Goal: Task Accomplishment & Management: Manage account settings

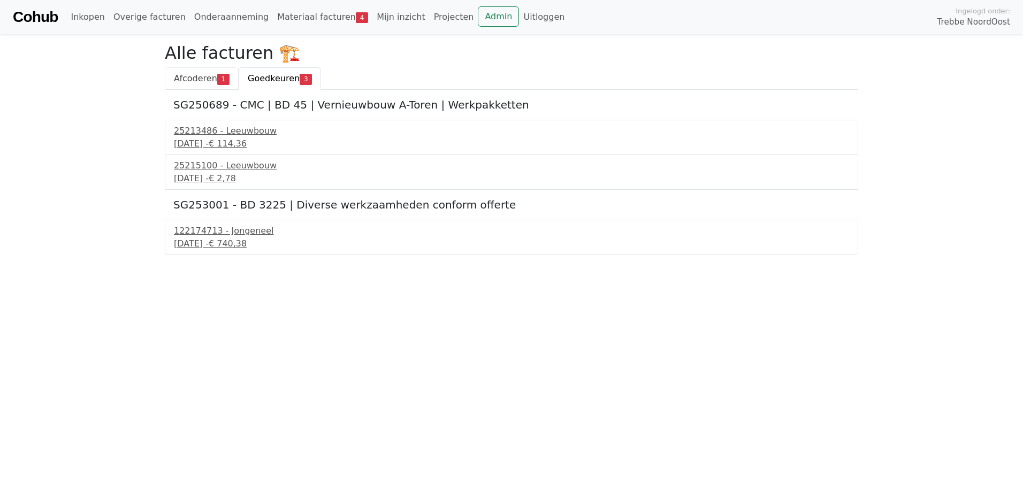
click at [181, 76] on span "Afcoderen" at bounding box center [195, 78] width 43 height 10
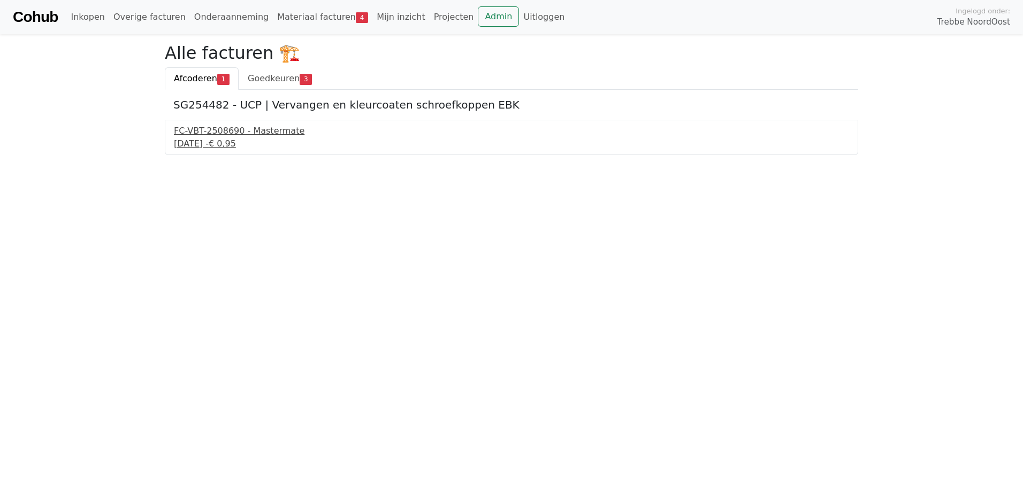
click at [235, 143] on div "17 september 2025 - € 0,95" at bounding box center [511, 144] width 675 height 13
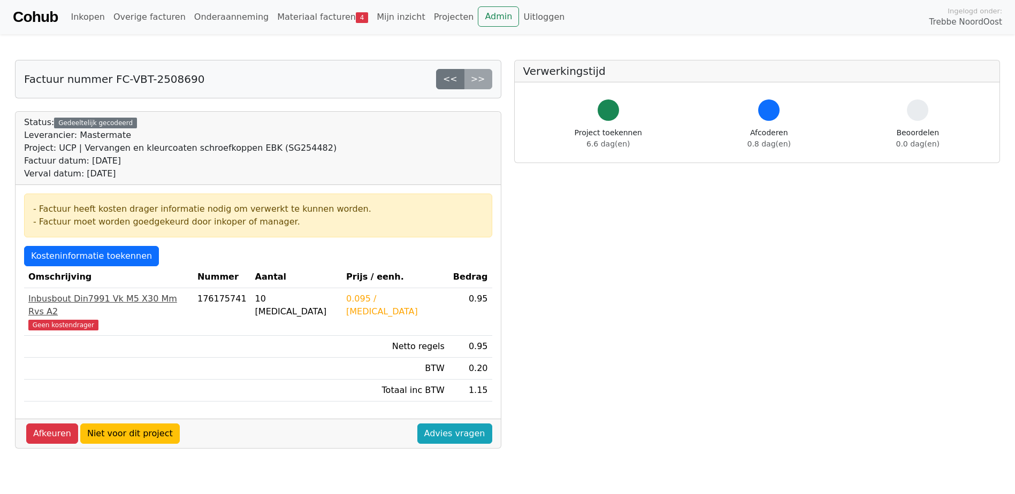
click at [69, 303] on div "Inbusbout Din7991 Vk M5 X30 Mm Rvs A2" at bounding box center [108, 306] width 161 height 26
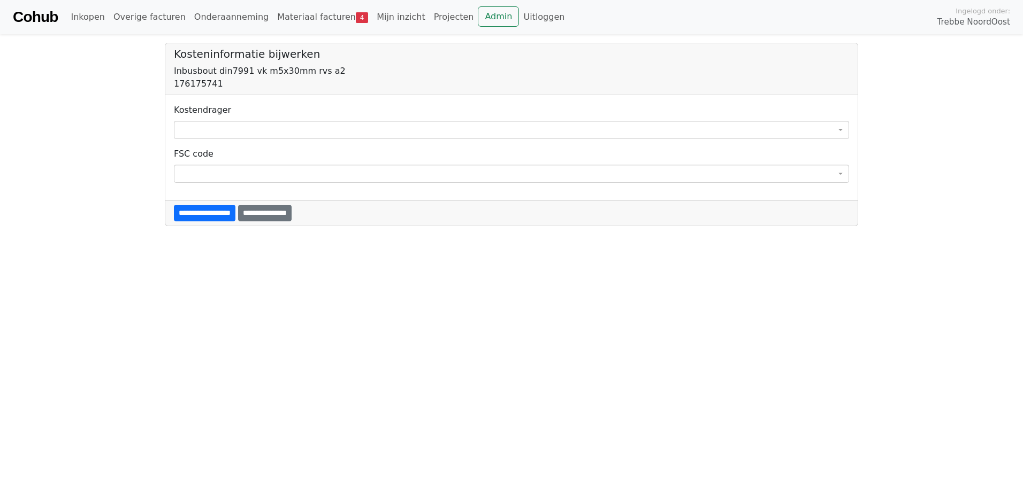
click at [239, 127] on span at bounding box center [511, 130] width 675 height 18
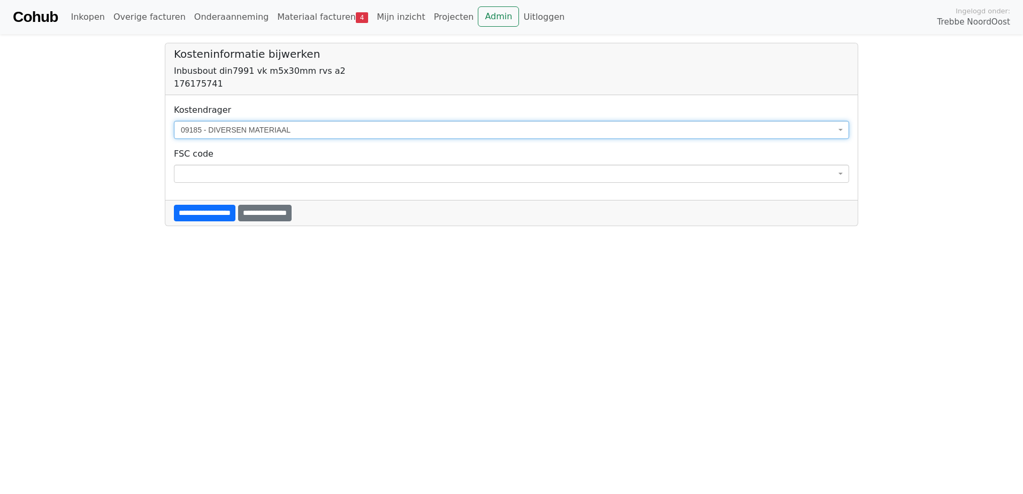
select select "****"
click at [216, 218] on input "**********" at bounding box center [205, 213] width 62 height 17
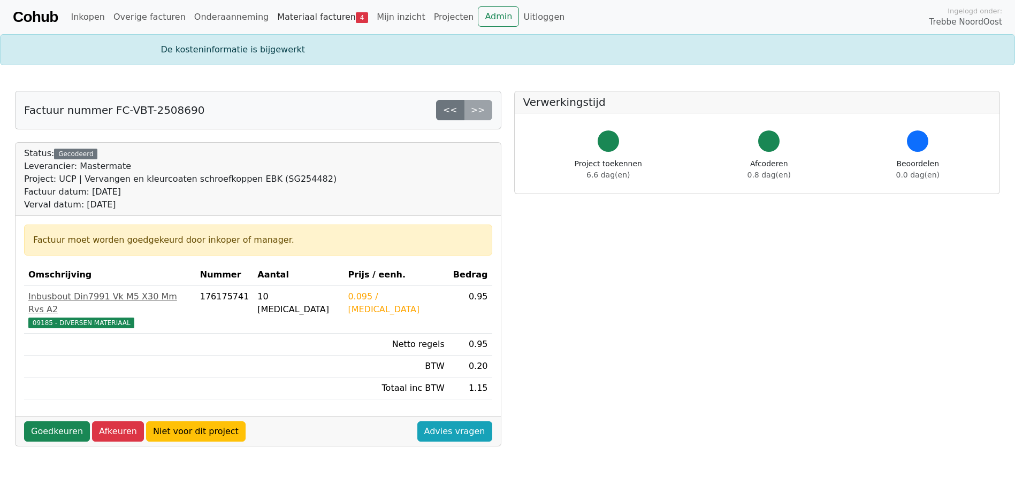
click at [281, 19] on link "Materiaal facturen 4" at bounding box center [323, 16] width 100 height 21
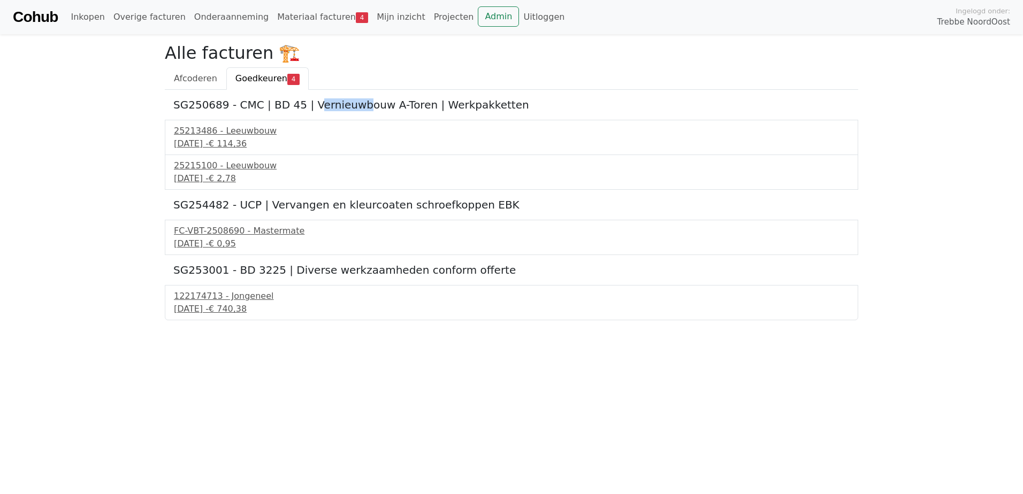
drag, startPoint x: 307, startPoint y: 112, endPoint x: 372, endPoint y: 109, distance: 64.9
click at [372, 109] on div "SG250689 - CMC | BD 45 | Vernieuwbouw A-Toren | Werkpakketten 25213486 - Leeuwb…" at bounding box center [512, 205] width 694 height 231
drag, startPoint x: 372, startPoint y: 109, endPoint x: 374, endPoint y: 116, distance: 7.1
click at [375, 109] on h5 "SG250689 - CMC | BD 45 | Vernieuwbouw A-Toren | Werkpakketten" at bounding box center [511, 104] width 676 height 13
click at [247, 310] on span "€ 740,38" at bounding box center [228, 309] width 38 height 10
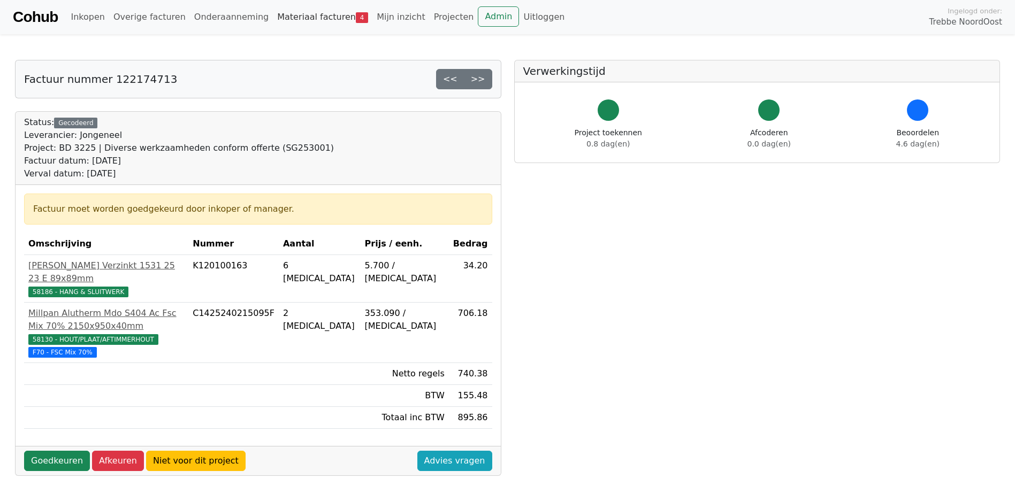
click at [306, 12] on link "Materiaal facturen 4" at bounding box center [323, 16] width 100 height 21
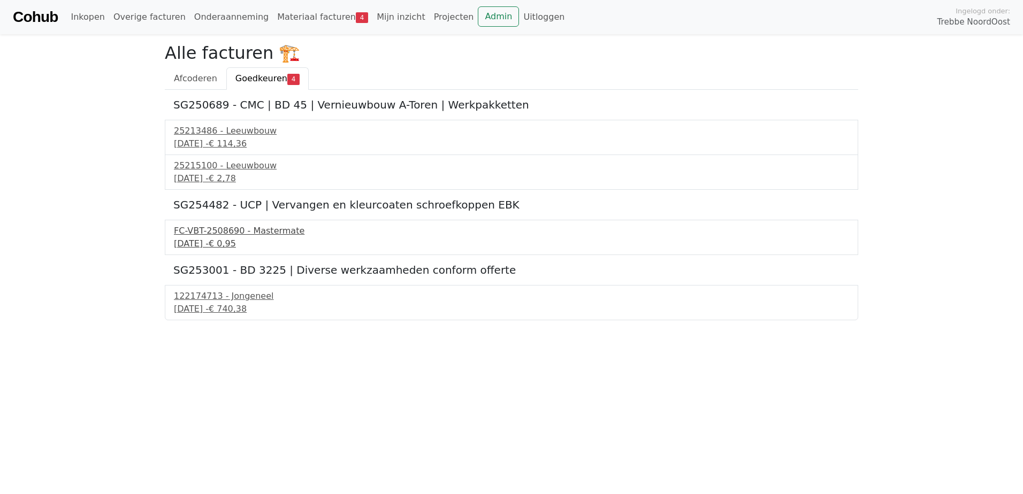
click at [208, 235] on div "FC-VBT-2508690 - Mastermate" at bounding box center [511, 231] width 675 height 13
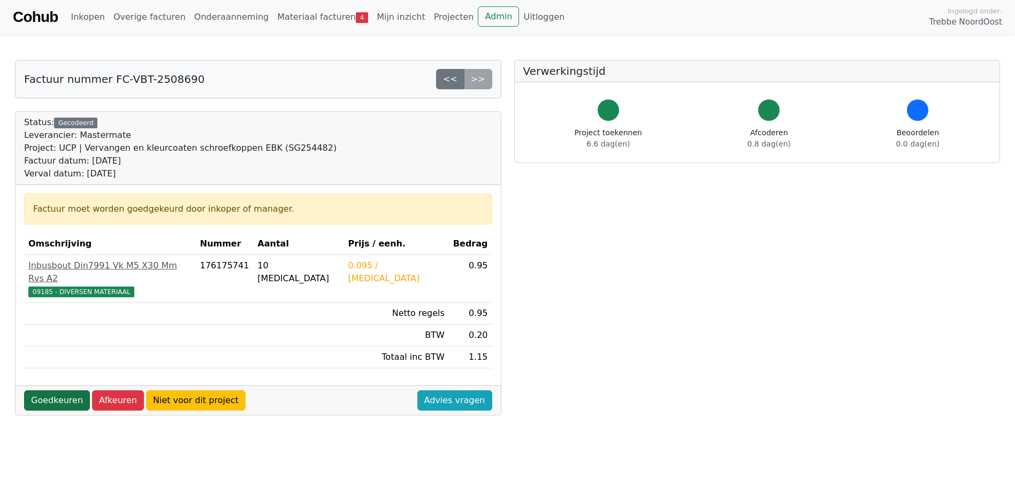
click at [69, 391] on link "Goedkeuren" at bounding box center [57, 401] width 66 height 20
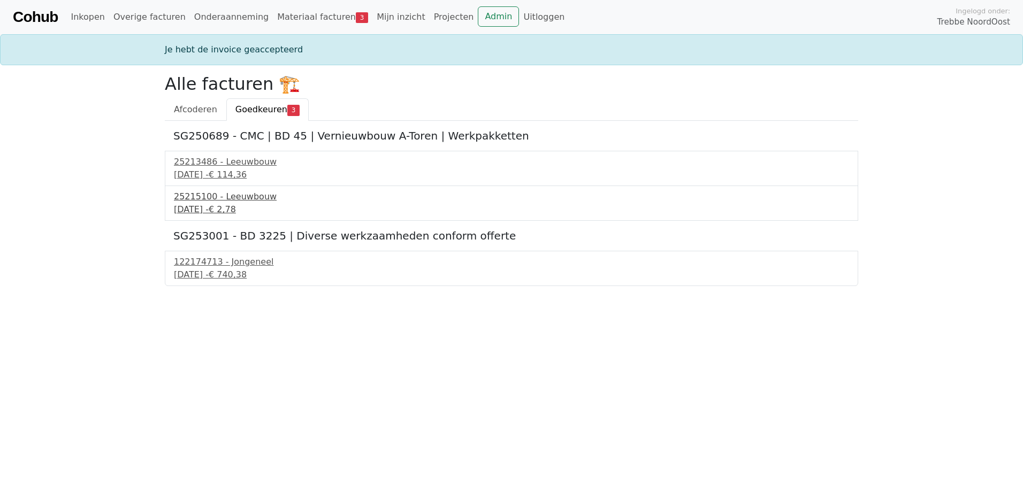
click at [246, 198] on div "25215100 - Leeuwbouw" at bounding box center [511, 197] width 675 height 13
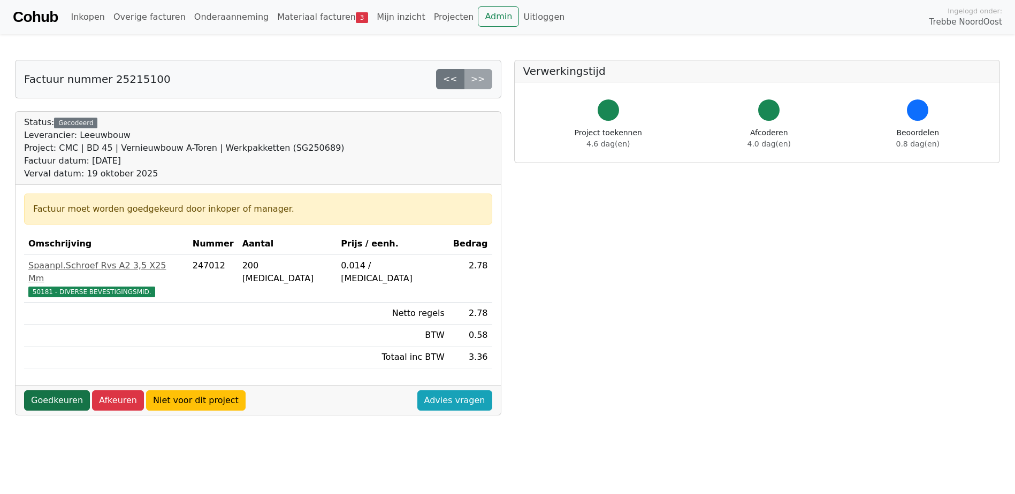
click at [59, 391] on link "Goedkeuren" at bounding box center [57, 401] width 66 height 20
